Goal: Find specific page/section: Find specific page/section

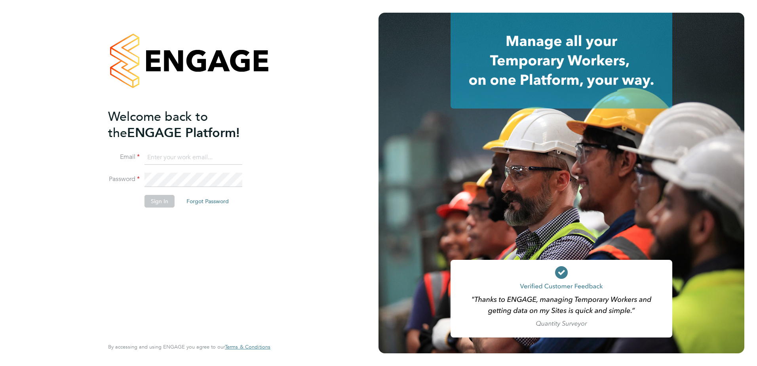
type input "[PERSON_NAME][EMAIL_ADDRESS][PERSON_NAME][DOMAIN_NAME]"
click at [153, 199] on button "Sign In" at bounding box center [159, 201] width 30 height 13
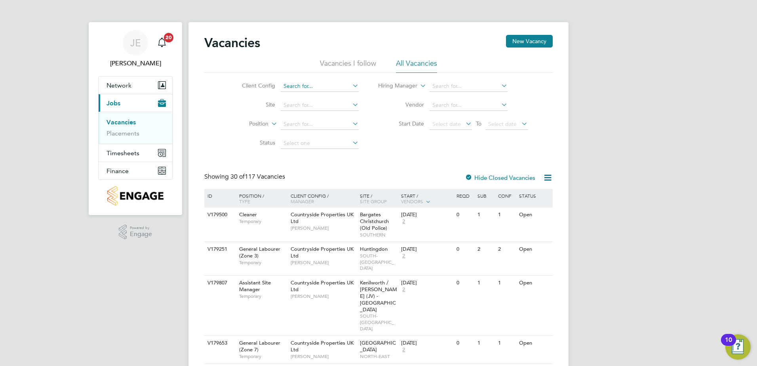
click at [349, 85] on input at bounding box center [320, 86] width 78 height 11
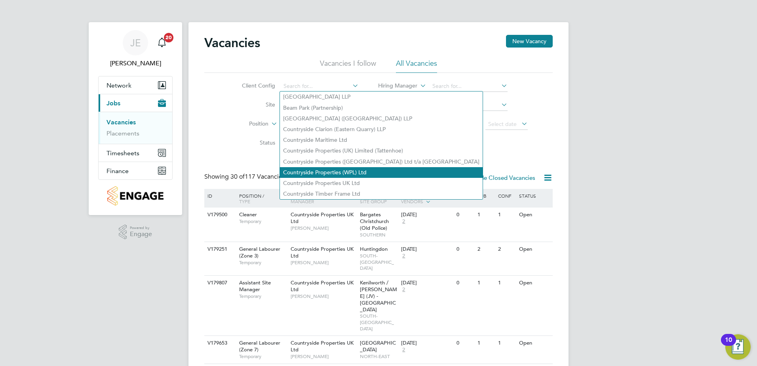
click at [343, 168] on li "Countryside Properties (WPL) Ltd" at bounding box center [381, 172] width 203 height 11
type input "Countryside Properties (WPL) Ltd"
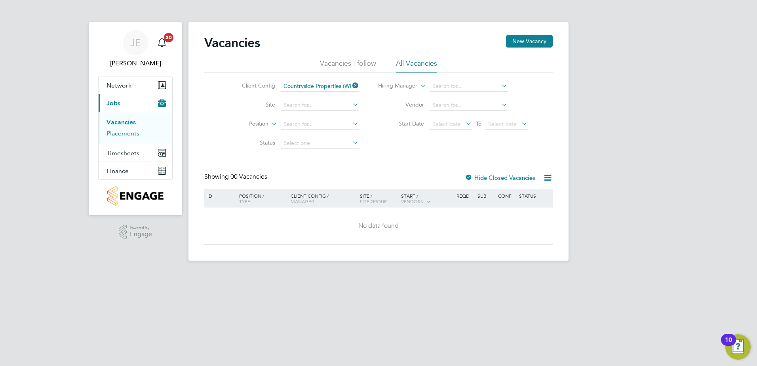
click at [130, 132] on link "Placements" at bounding box center [122, 133] width 33 height 8
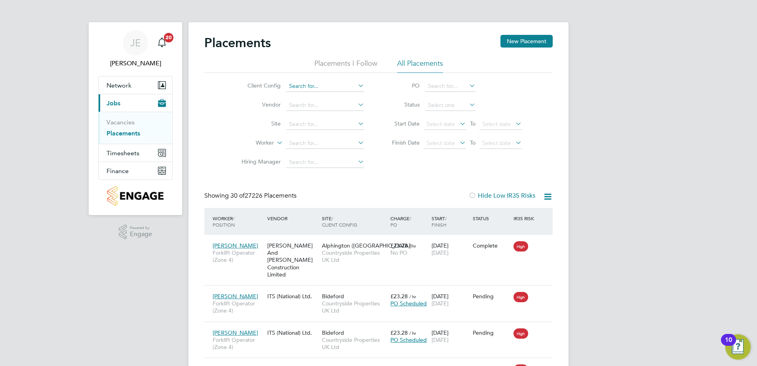
click at [330, 86] on input at bounding box center [325, 86] width 78 height 11
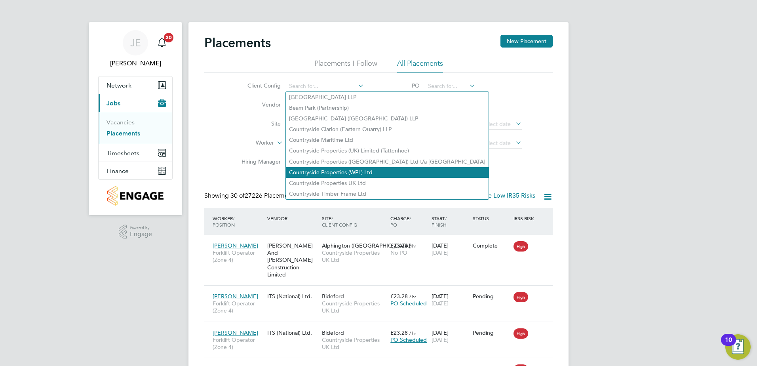
click at [342, 168] on li "Countryside Properties (WPL) Ltd" at bounding box center [387, 172] width 203 height 11
type input "Countryside Properties (WPL) Ltd"
